Goal: Find specific page/section: Find specific page/section

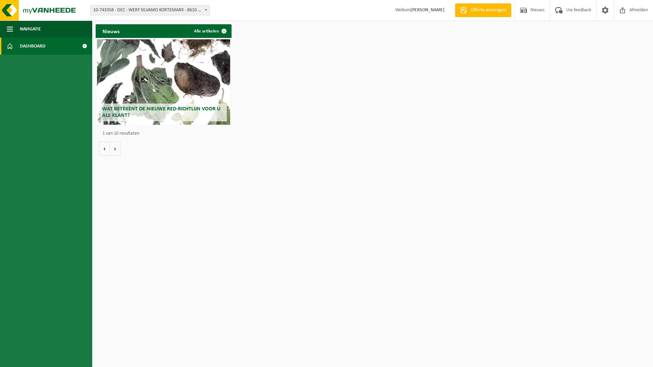
click at [187, 11] on span "10-743358 - DEC - WERF SILVAMO KORTEMARK - 8610 KORTEMARK, STAATSBAAN 67" at bounding box center [149, 10] width 119 height 10
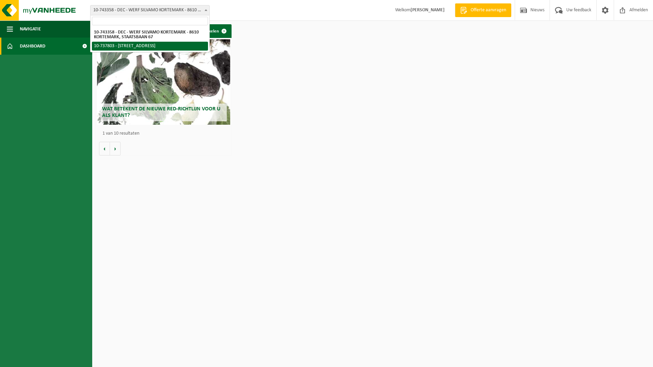
select select "26303"
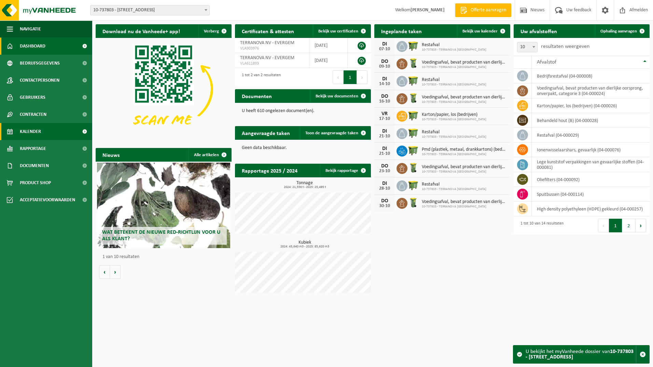
click at [32, 132] on span "Kalender" at bounding box center [30, 131] width 21 height 17
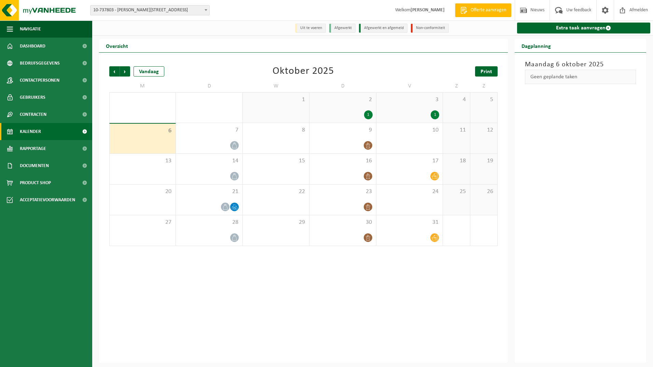
click at [490, 72] on span "Print" at bounding box center [486, 71] width 12 height 5
click at [638, 7] on span "Afmelden" at bounding box center [639, 10] width 22 height 20
